Goal: Check status: Check status

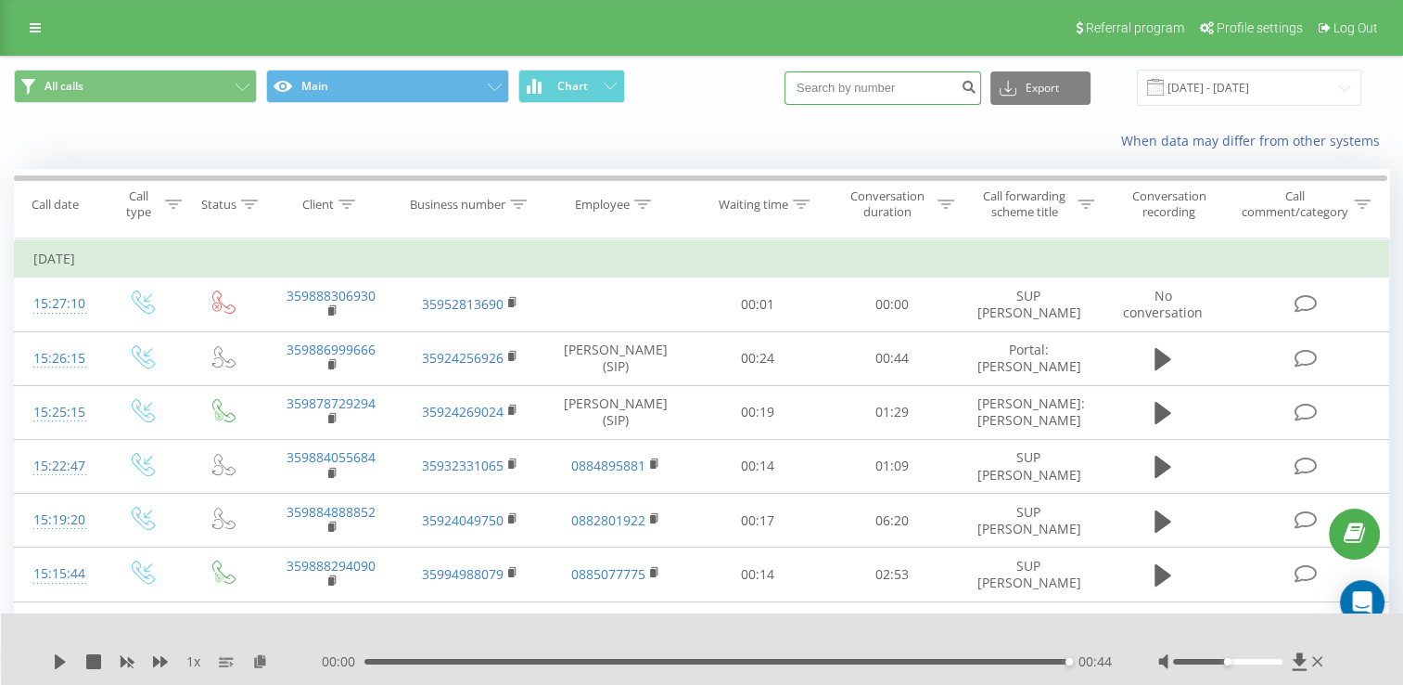
paste input "359884095208"
click at [907, 94] on input "359884095208" at bounding box center [883, 87] width 197 height 33
type input "359884095208"
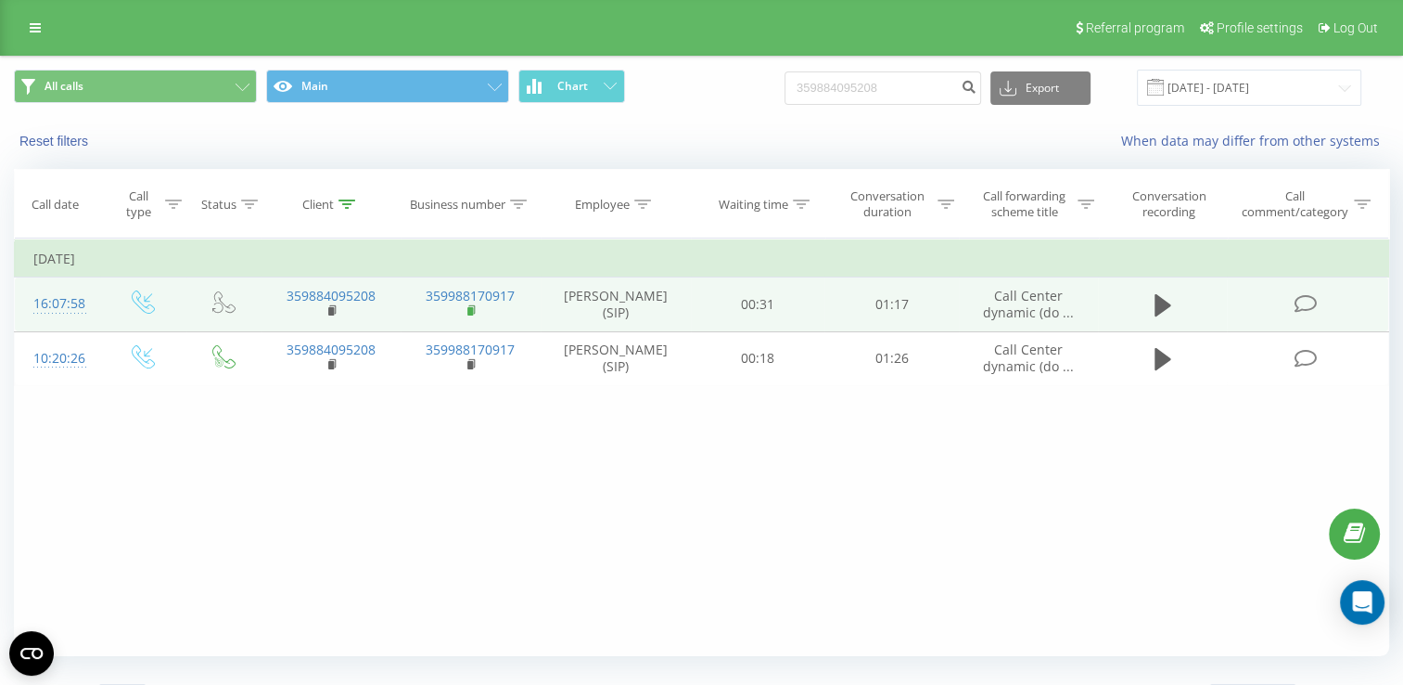
click at [474, 312] on icon at bounding box center [472, 309] width 6 height 8
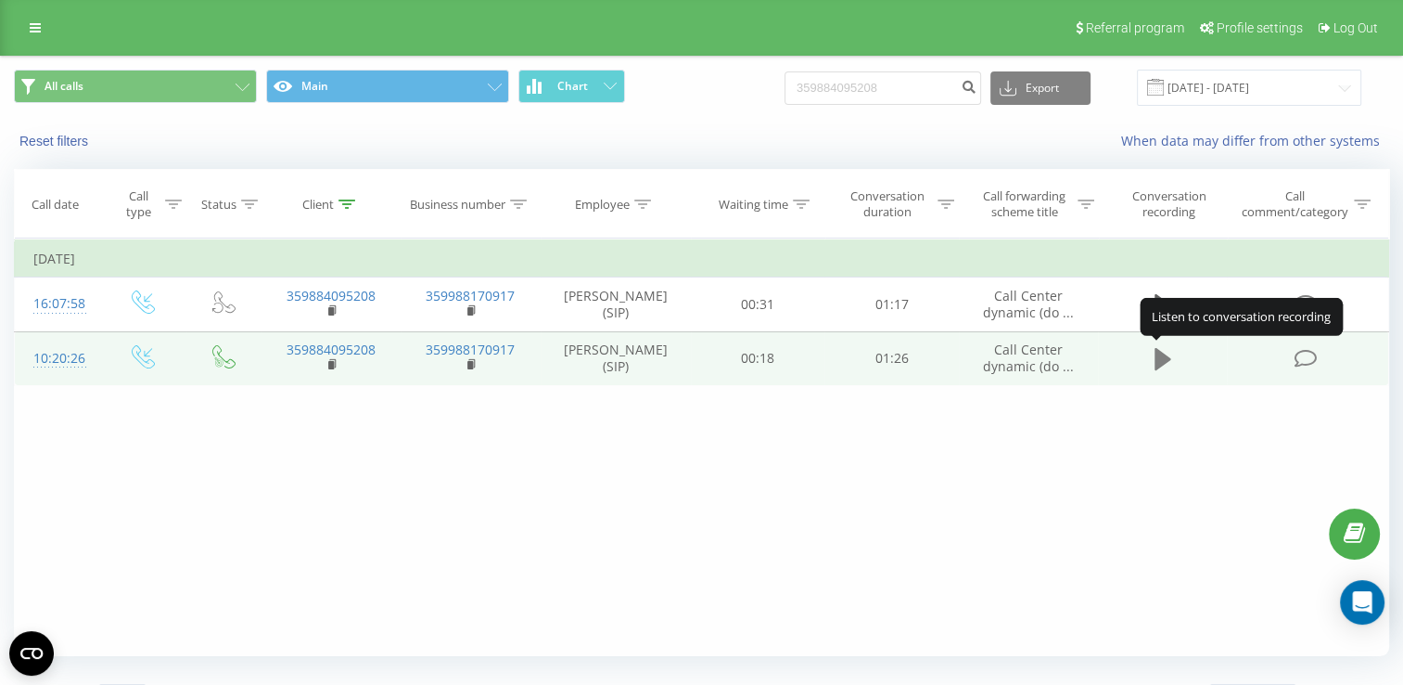
click at [1158, 362] on icon at bounding box center [1163, 359] width 17 height 22
